Goal: Task Accomplishment & Management: Use online tool/utility

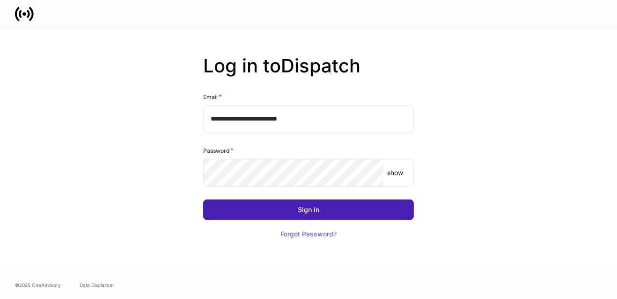
click at [273, 211] on button "Sign In" at bounding box center [308, 210] width 211 height 21
